Goal: Task Accomplishment & Management: Use online tool/utility

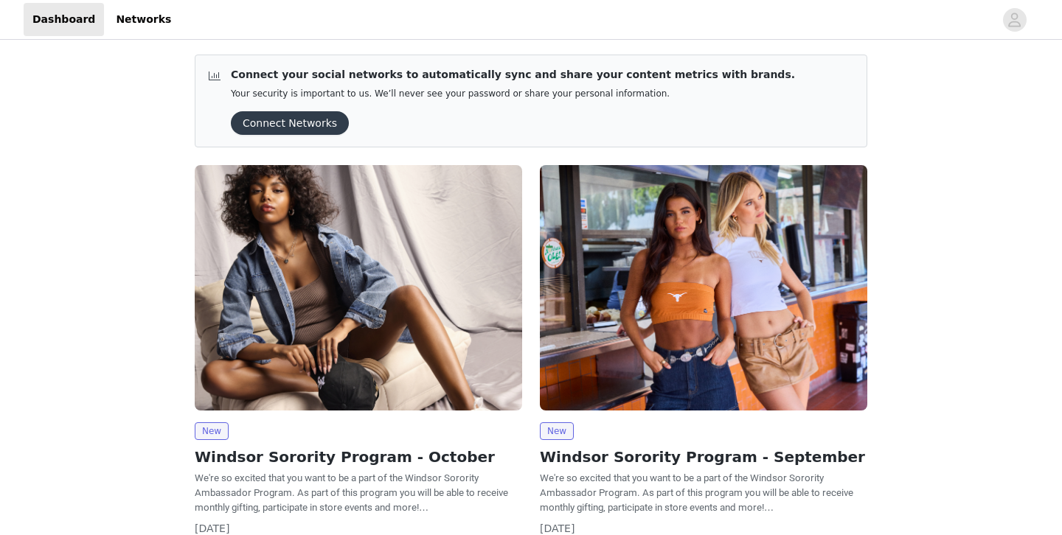
click at [446, 266] on img at bounding box center [358, 288] width 327 height 246
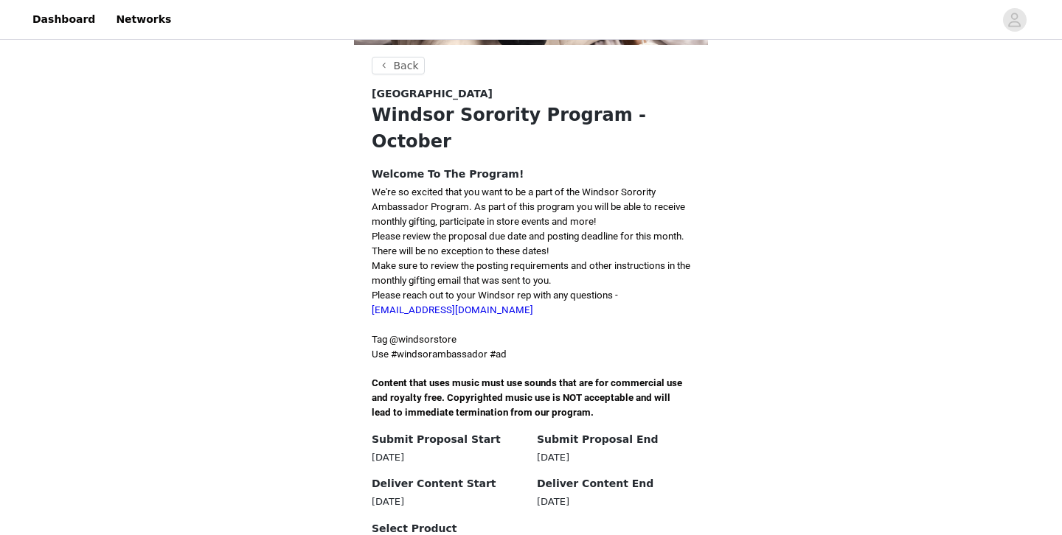
scroll to position [261, 0]
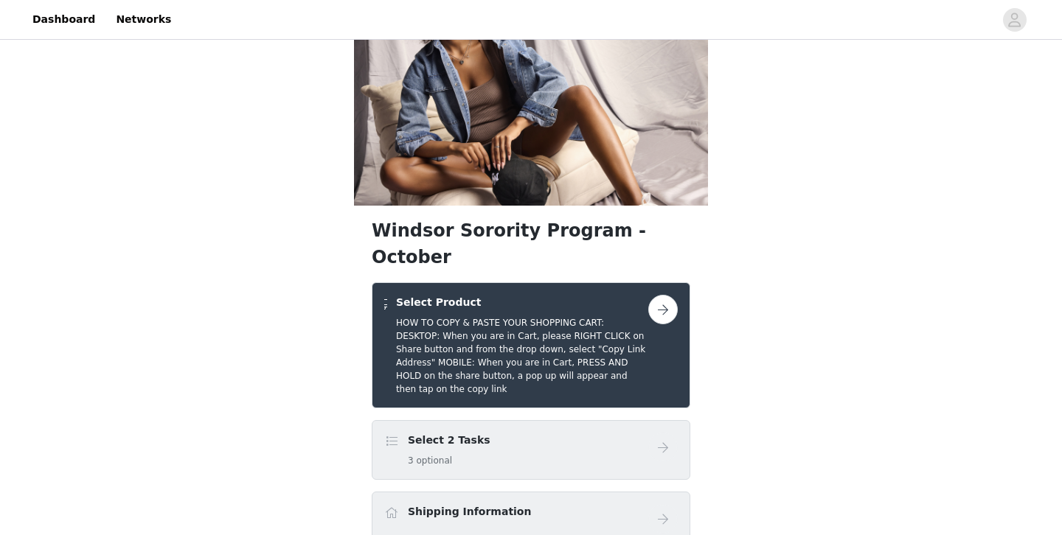
scroll to position [78, 0]
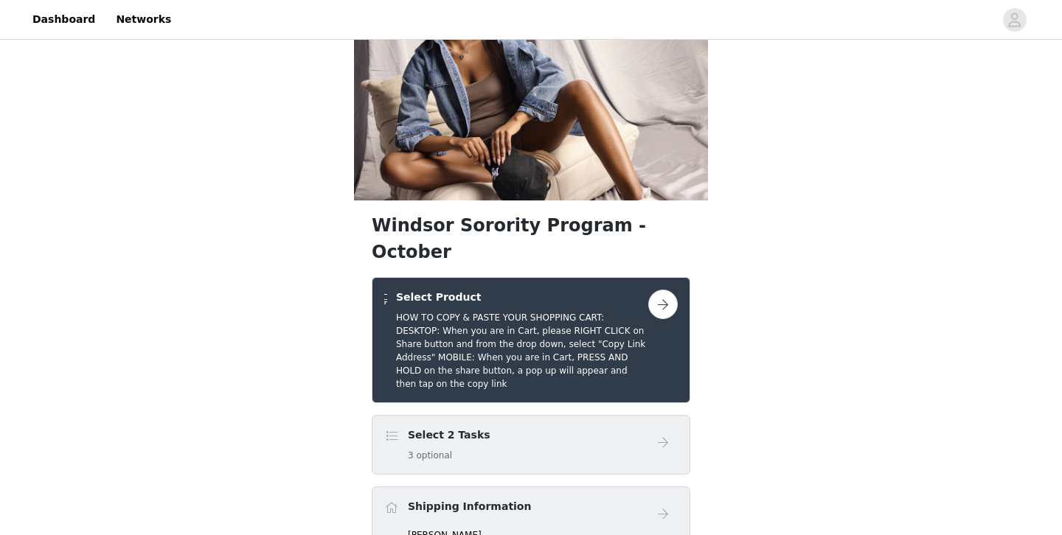
click at [508, 428] on div "Select 2 Tasks 3 optional" at bounding box center [516, 445] width 264 height 35
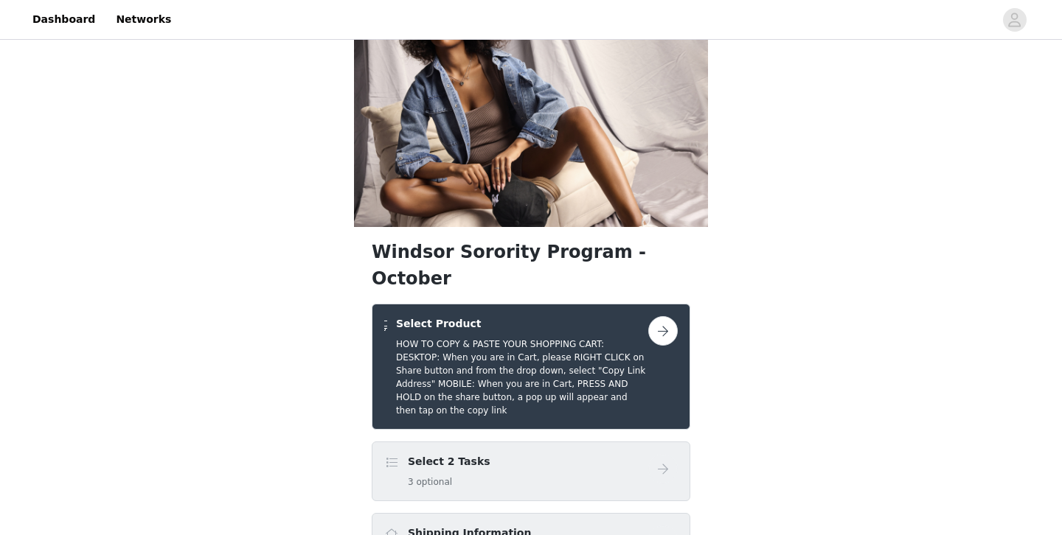
scroll to position [0, 0]
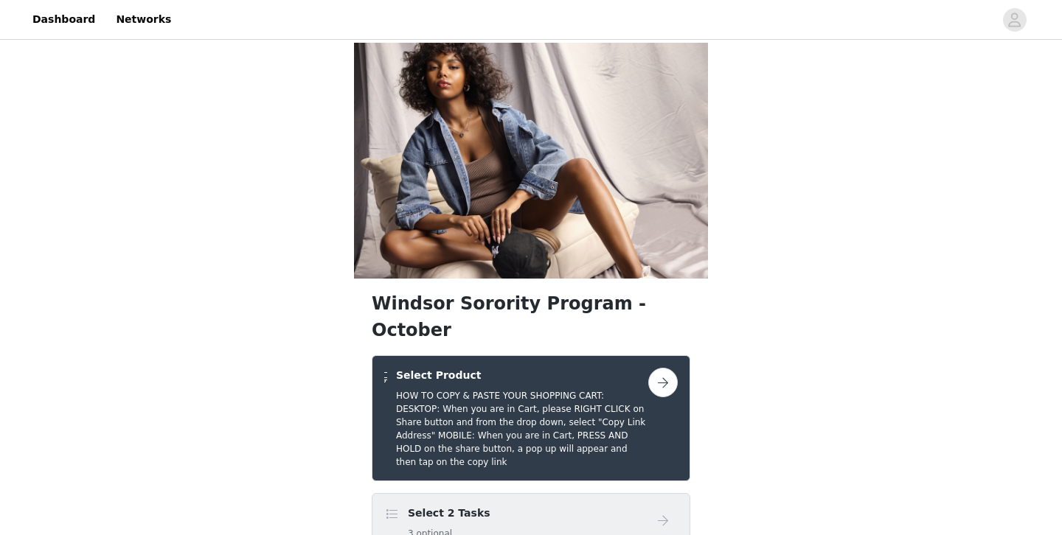
click at [658, 368] on button "button" at bounding box center [663, 383] width 30 height 30
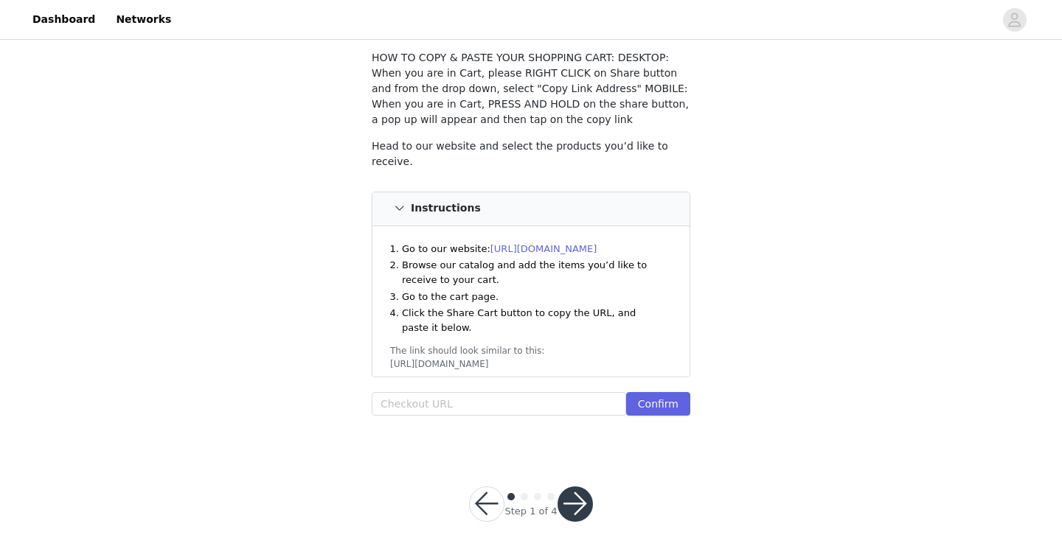
scroll to position [88, 0]
